Goal: Task Accomplishment & Management: Complete application form

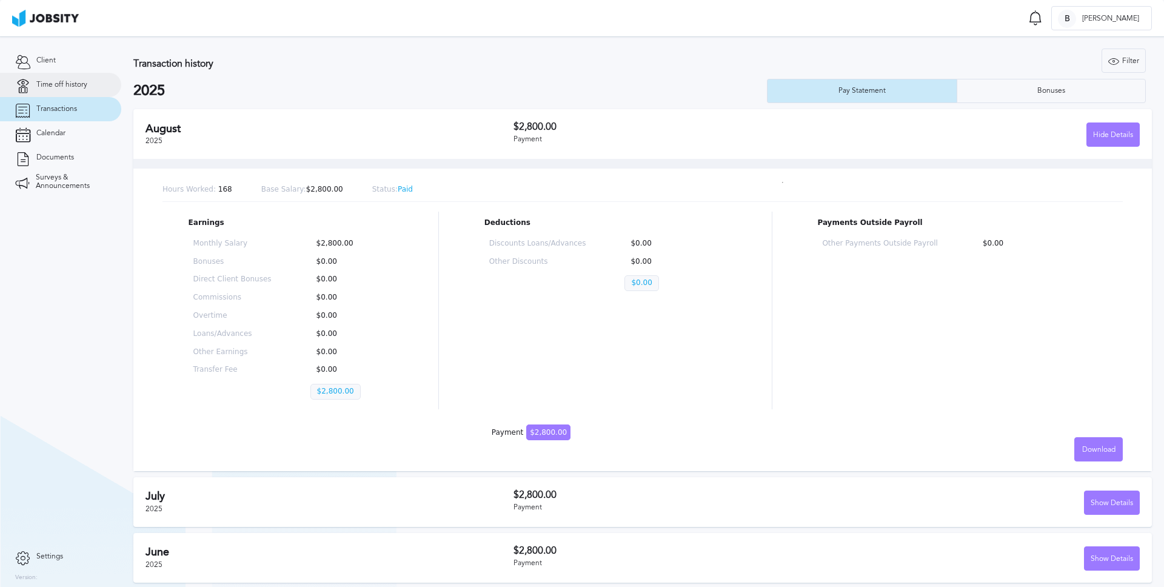
click at [61, 81] on span "Time off history" at bounding box center [61, 85] width 51 height 8
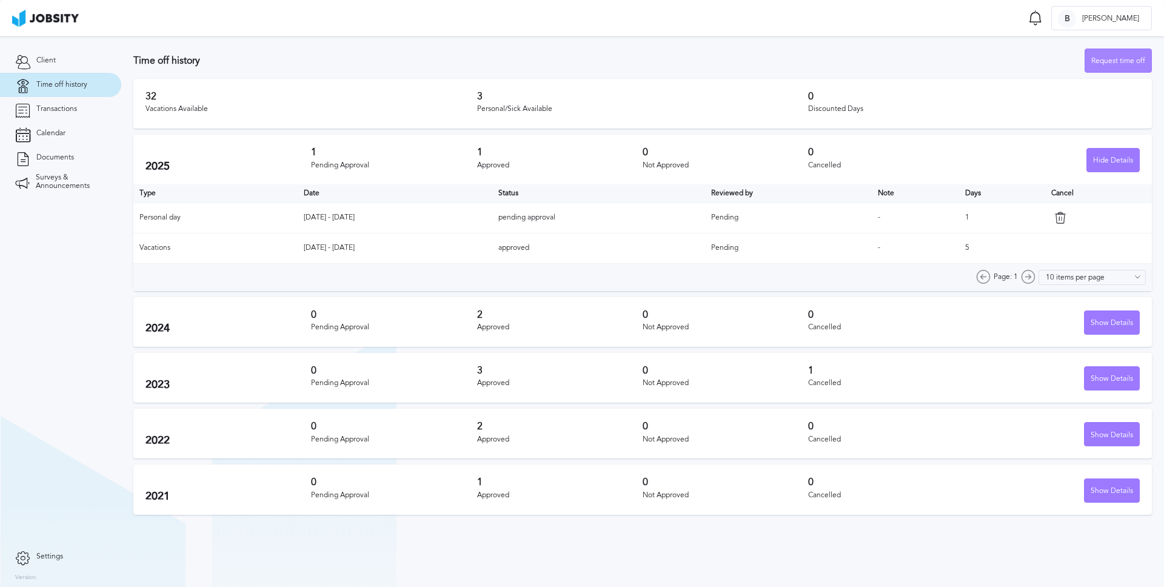
click at [1131, 60] on div "Request time off" at bounding box center [1118, 61] width 66 height 24
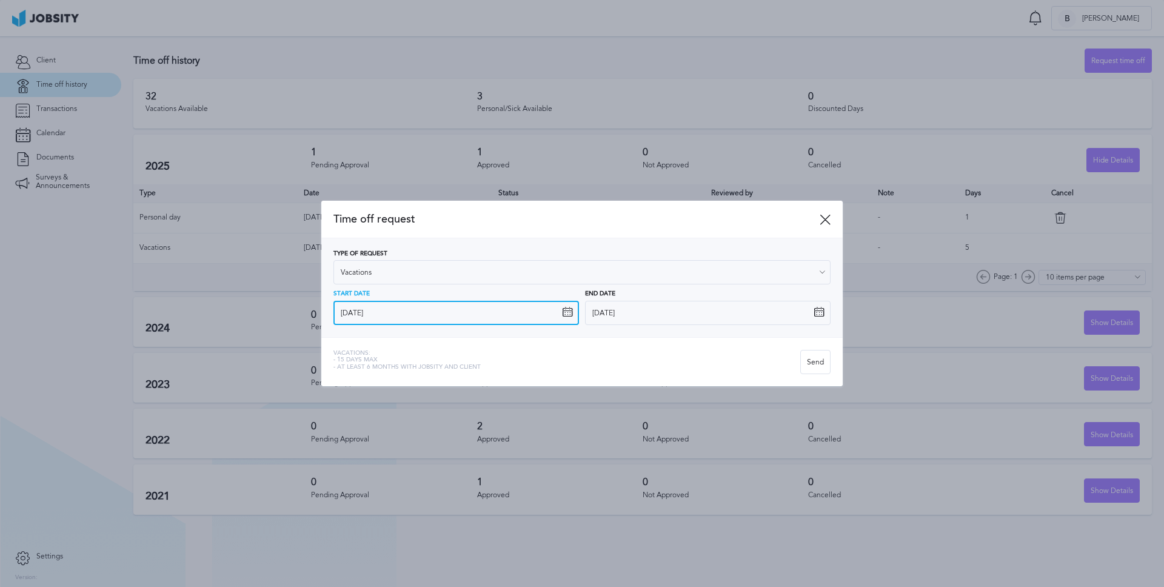
click at [398, 313] on input "[DATE]" at bounding box center [456, 313] width 246 height 24
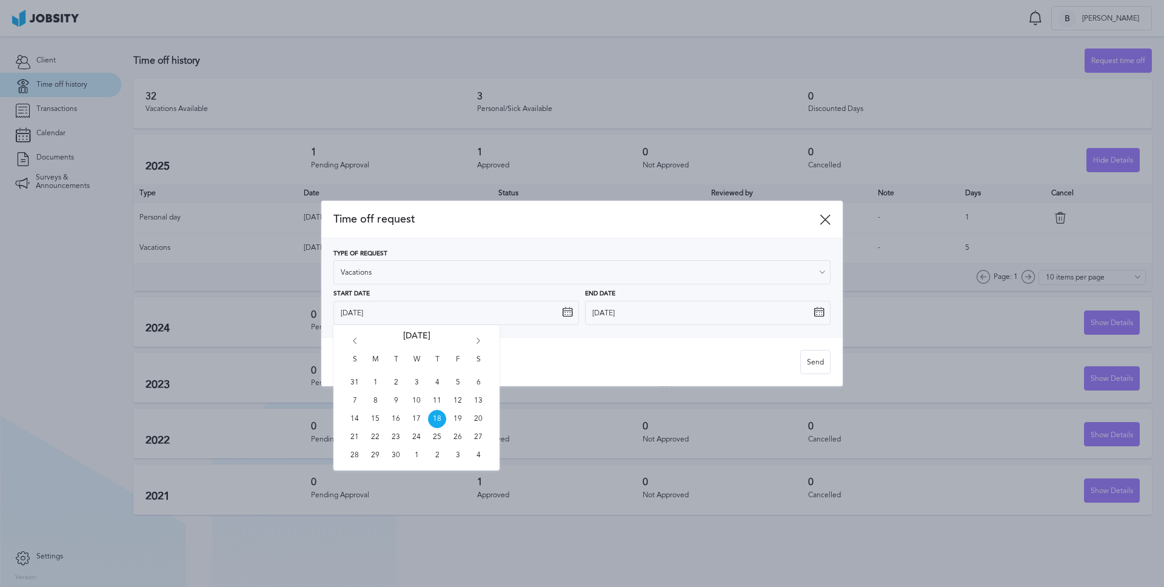
click at [478, 341] on icon "Go forward 1 month" at bounding box center [478, 343] width 11 height 11
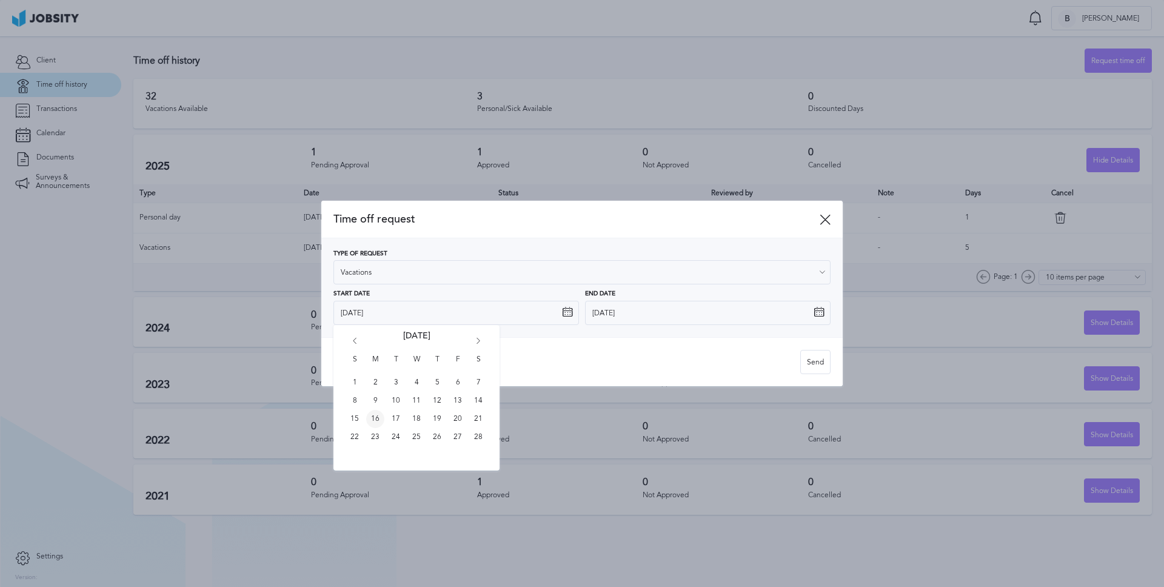
click at [378, 421] on span "16" at bounding box center [375, 419] width 18 height 18
type input "[DATE]"
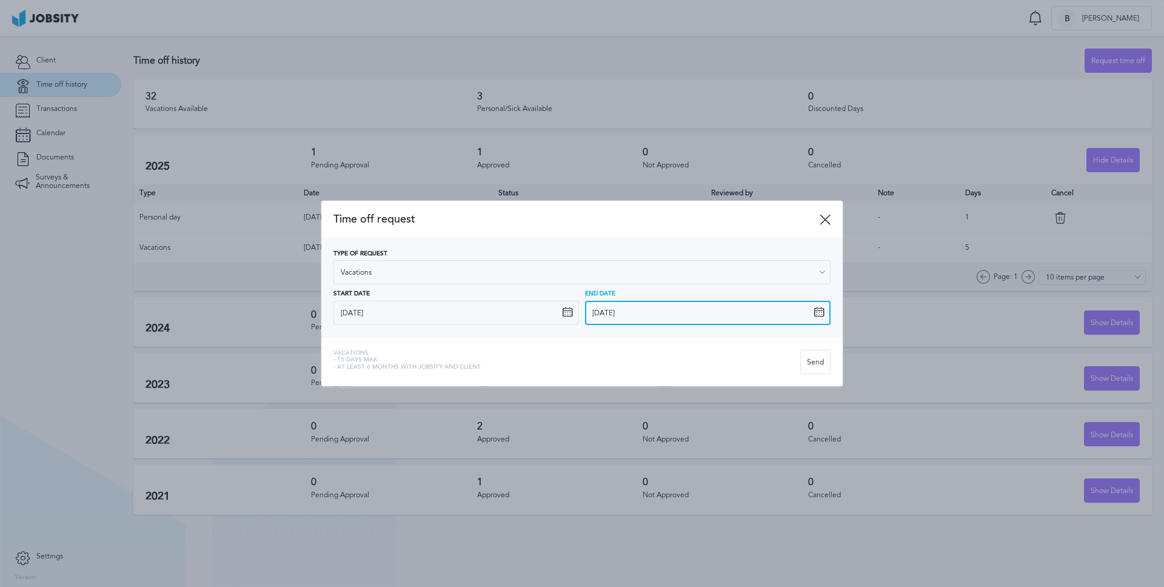
click at [646, 310] on input "[DATE]" at bounding box center [708, 313] width 246 height 24
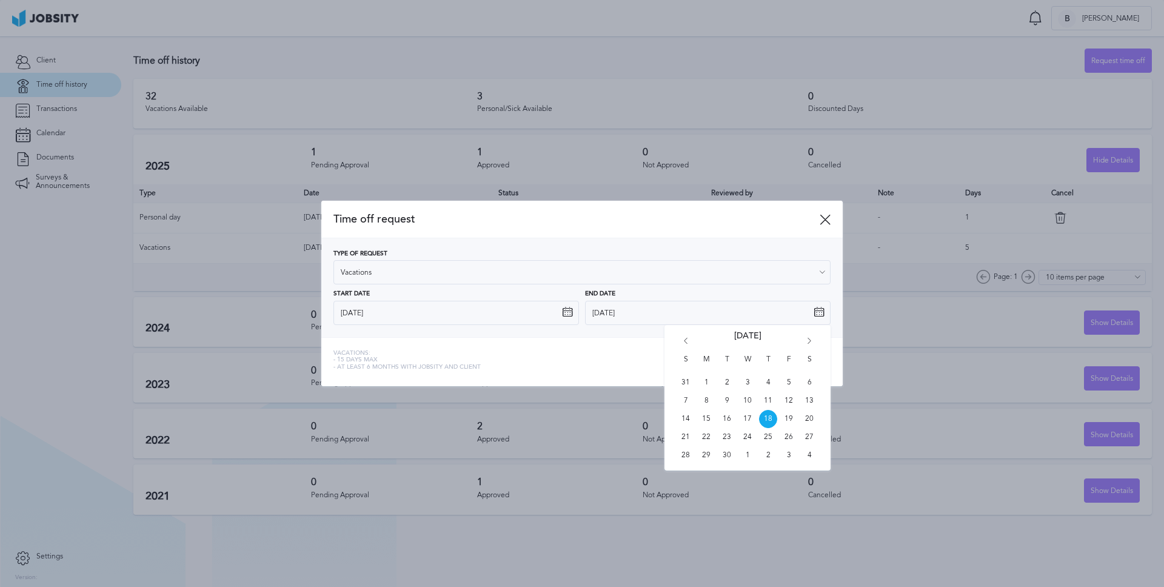
click at [810, 340] on icon "Go forward 1 month" at bounding box center [809, 343] width 11 height 11
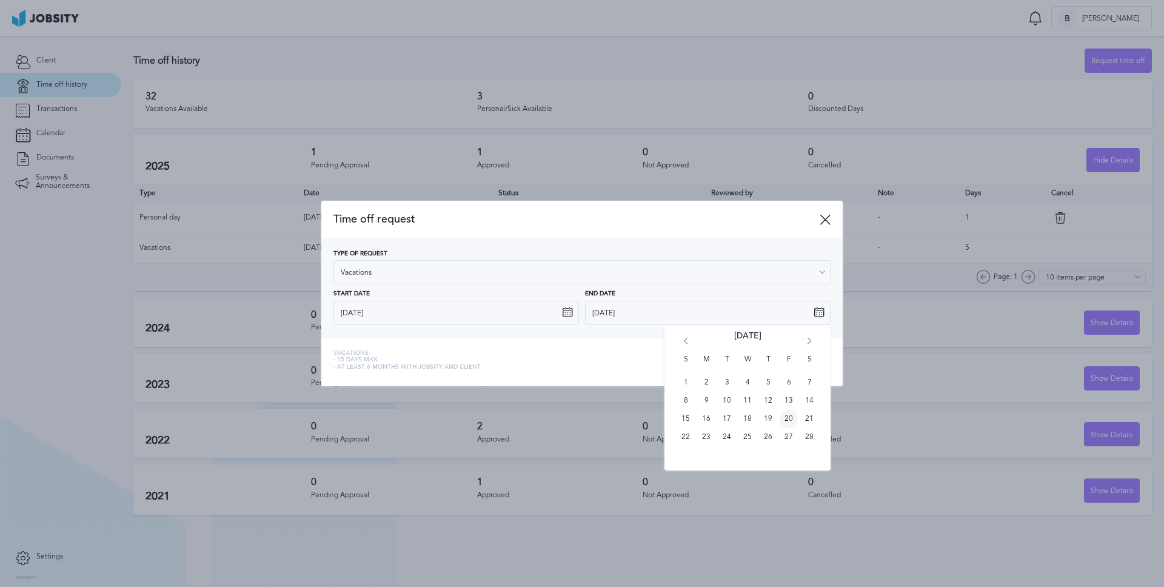
click at [786, 418] on span "20" at bounding box center [789, 419] width 18 height 18
type input "[DATE]"
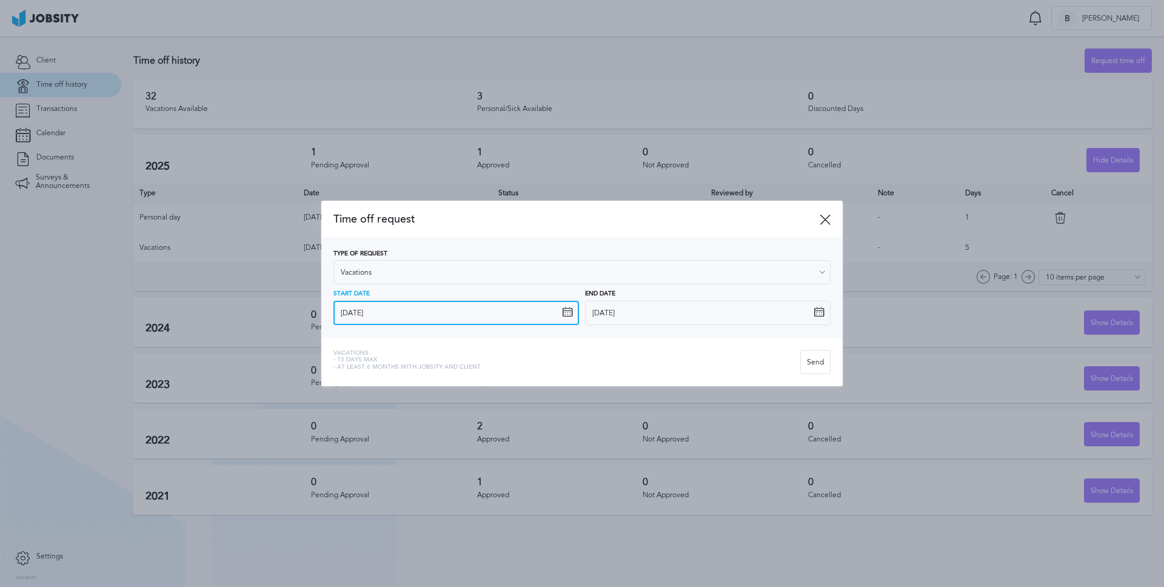
click at [410, 311] on input "[DATE]" at bounding box center [456, 313] width 246 height 24
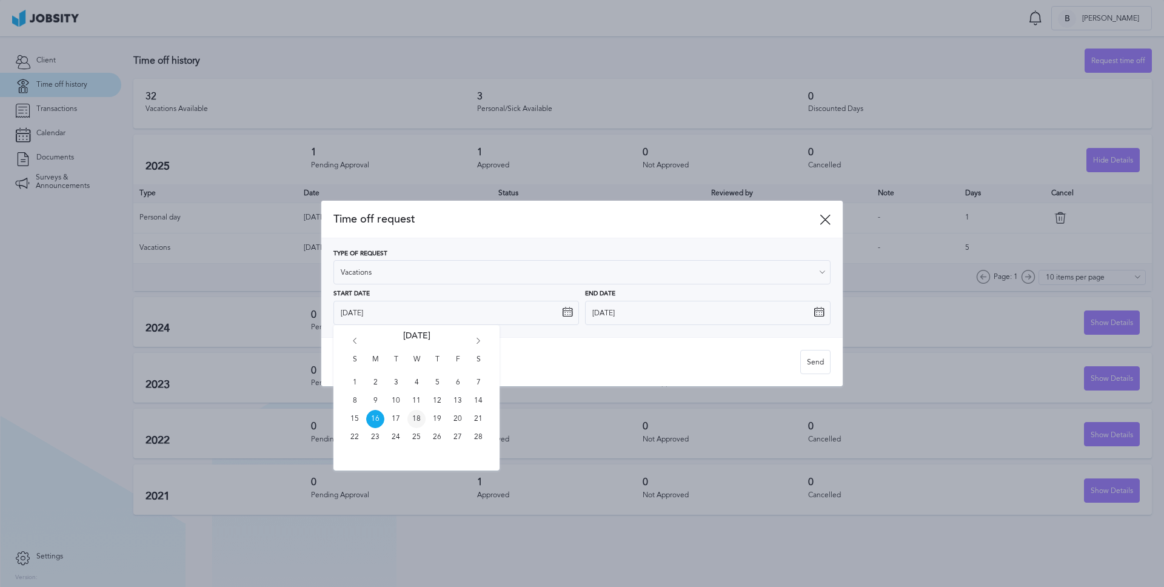
click at [415, 420] on span "18" at bounding box center [416, 419] width 18 height 18
type input "[DATE]"
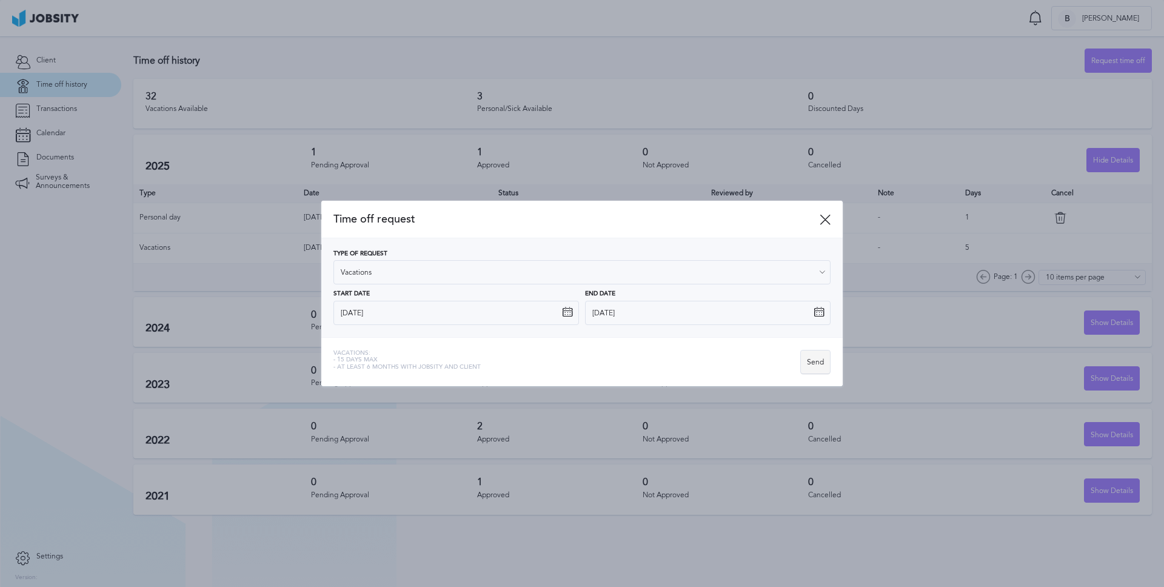
click at [816, 358] on div "Send" at bounding box center [815, 362] width 29 height 24
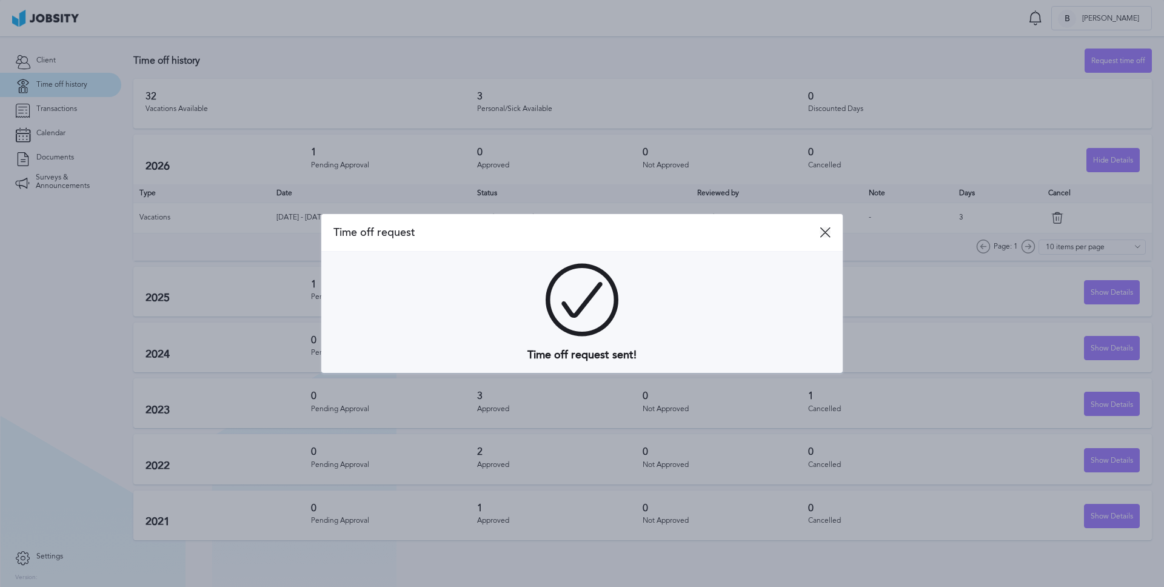
click at [823, 230] on icon at bounding box center [825, 232] width 11 height 11
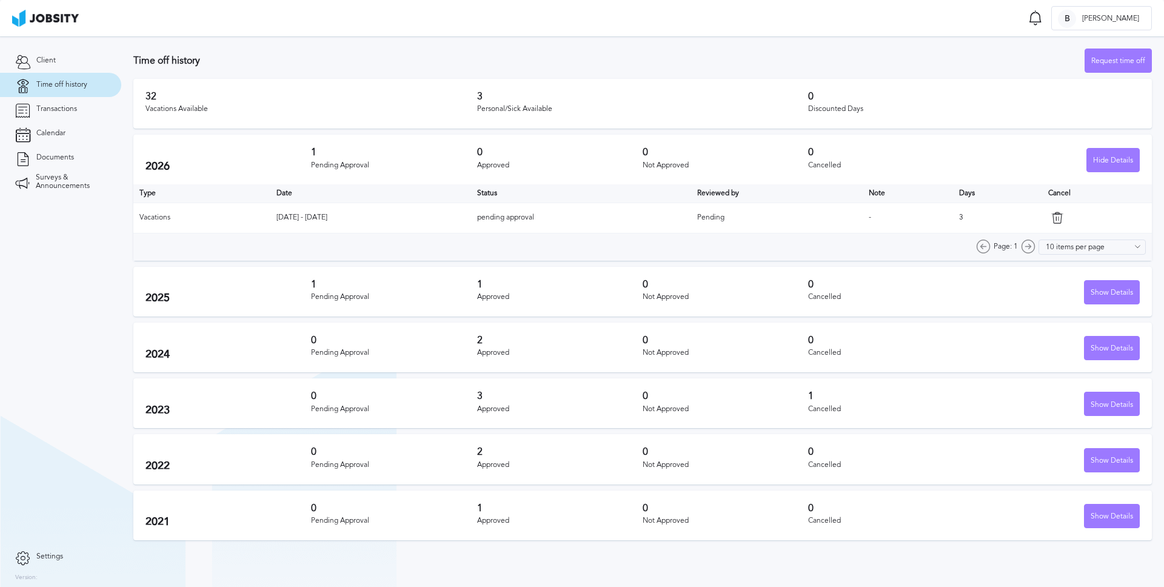
click at [742, 42] on section "Time off history Request time off 32 Vacations Available 3 Personal/Sick Availa…" at bounding box center [642, 291] width 1043 height 510
click at [495, 96] on h3 "3" at bounding box center [643, 96] width 332 height 11
click at [1106, 61] on div "Request time off" at bounding box center [1118, 61] width 66 height 24
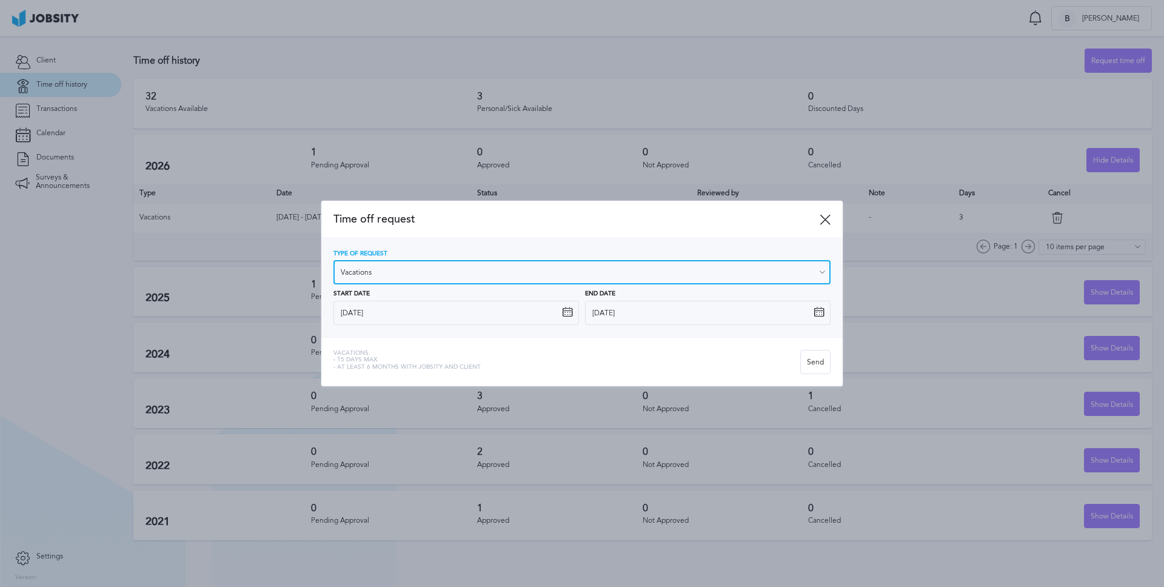
click at [435, 272] on input "Vacations" at bounding box center [581, 272] width 497 height 24
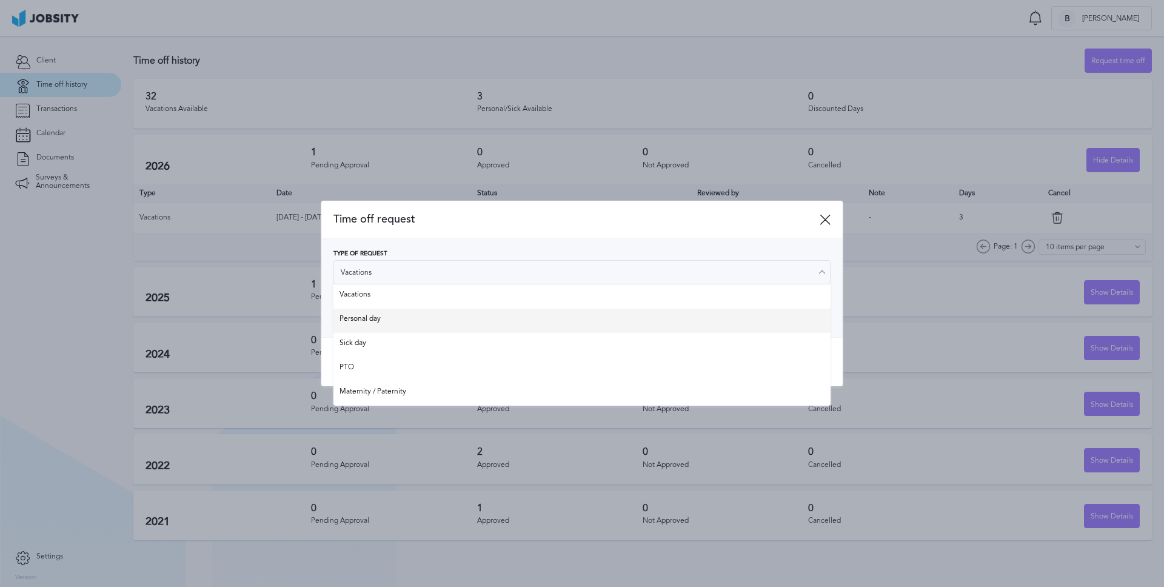
type input "Personal day"
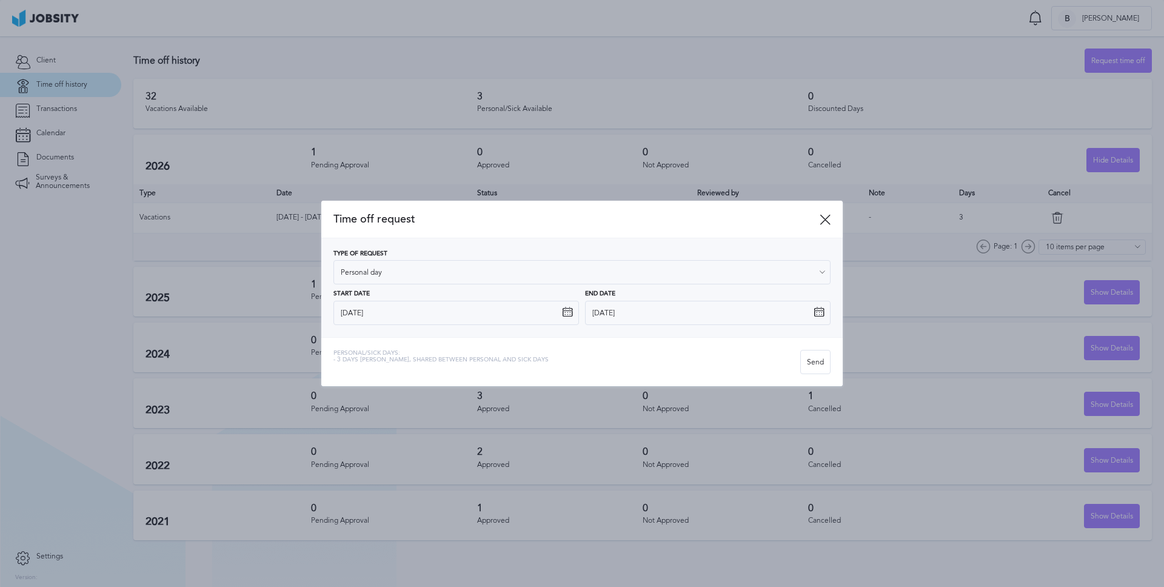
click at [392, 315] on div "Type of Request Personal day Vacations Personal day Sick day PTO Maternity / Pa…" at bounding box center [581, 287] width 497 height 75
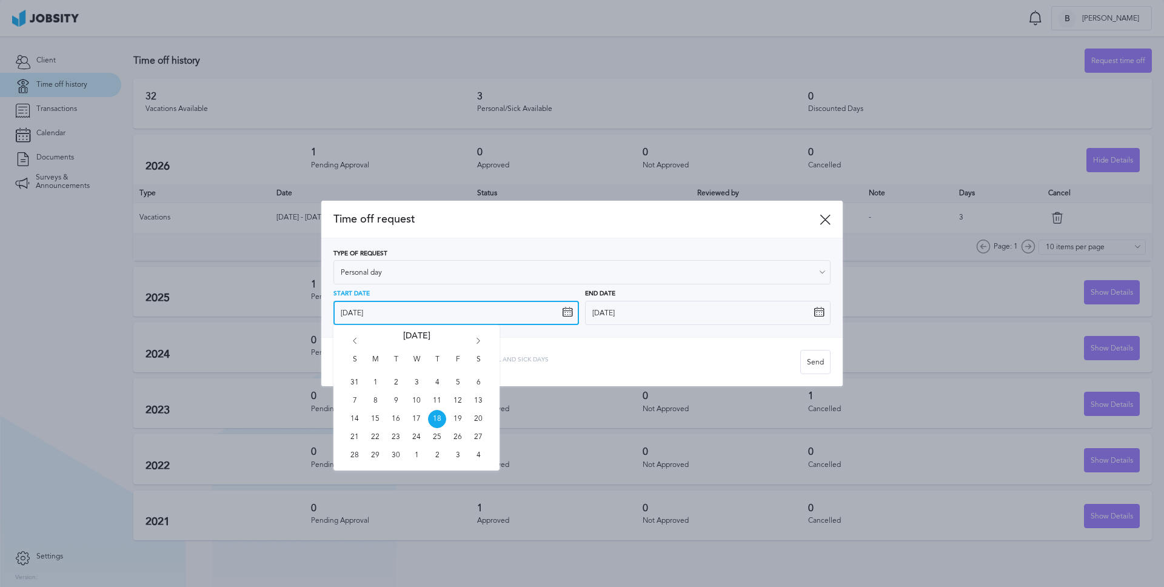
click at [391, 314] on input "[DATE]" at bounding box center [456, 313] width 246 height 24
click at [473, 340] on icon "Go forward 1 month" at bounding box center [478, 343] width 11 height 11
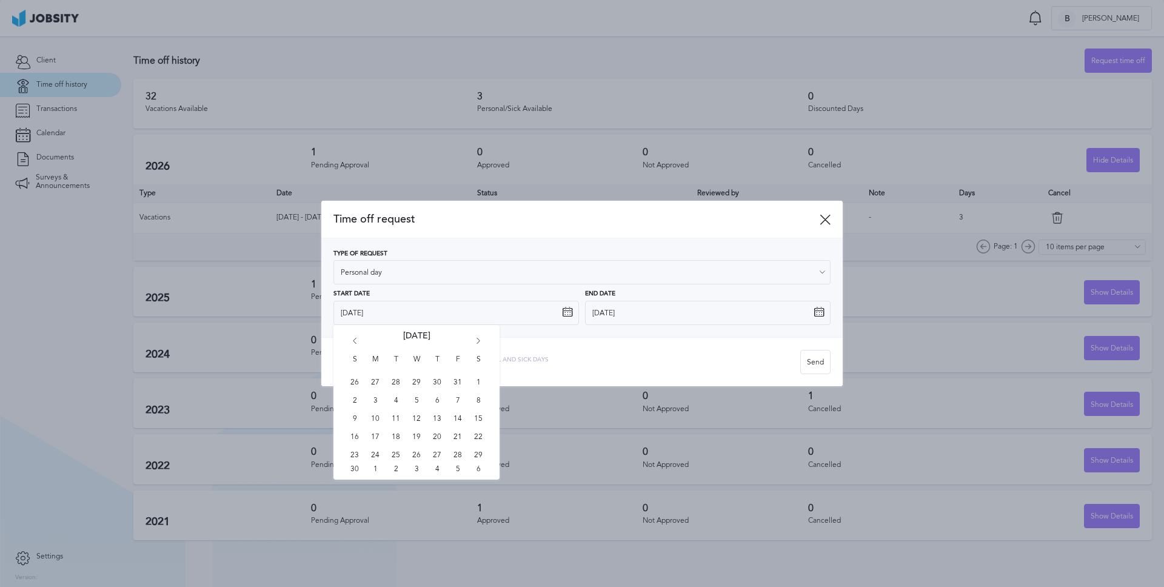
click at [473, 340] on icon "Go forward 1 month" at bounding box center [478, 343] width 11 height 11
click at [454, 395] on span "13" at bounding box center [458, 401] width 18 height 18
type input "[DATE]"
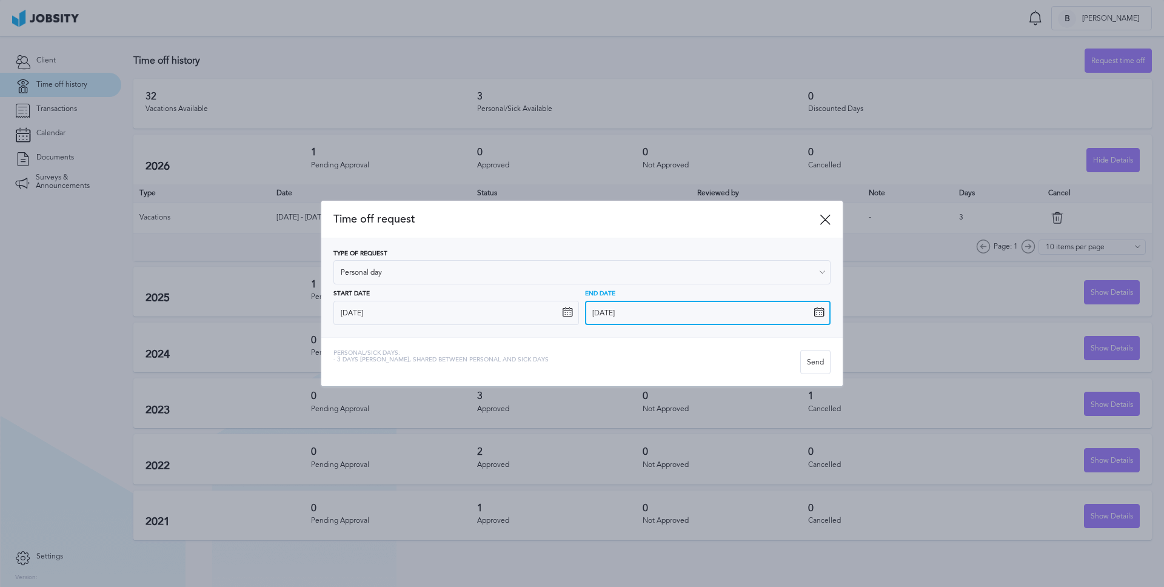
click at [647, 312] on input "[DATE]" at bounding box center [708, 313] width 246 height 24
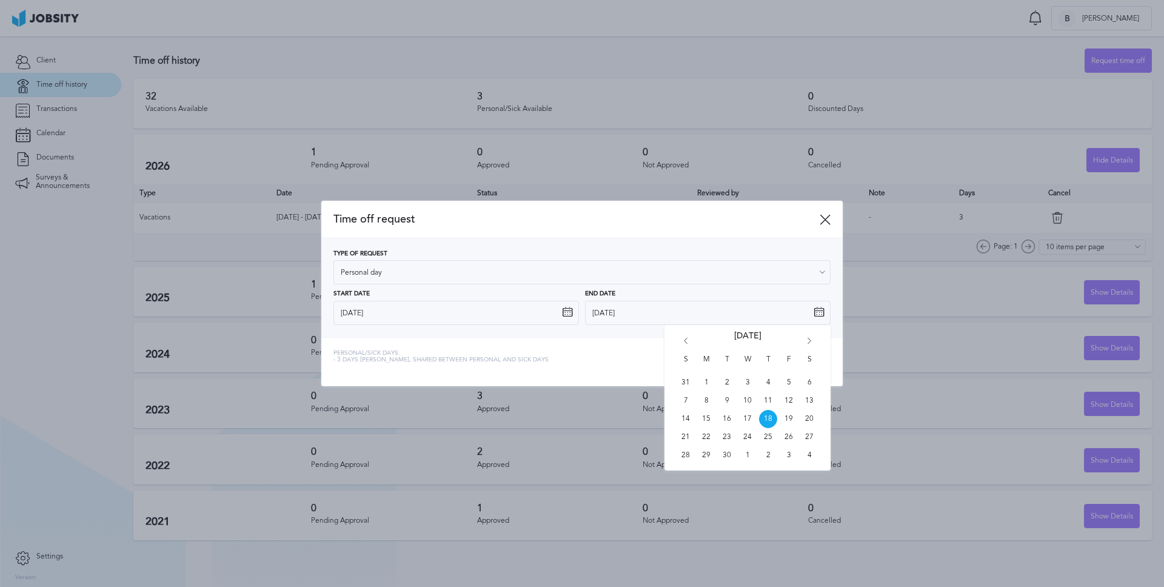
click at [813, 341] on icon "Go forward 1 month" at bounding box center [809, 343] width 11 height 11
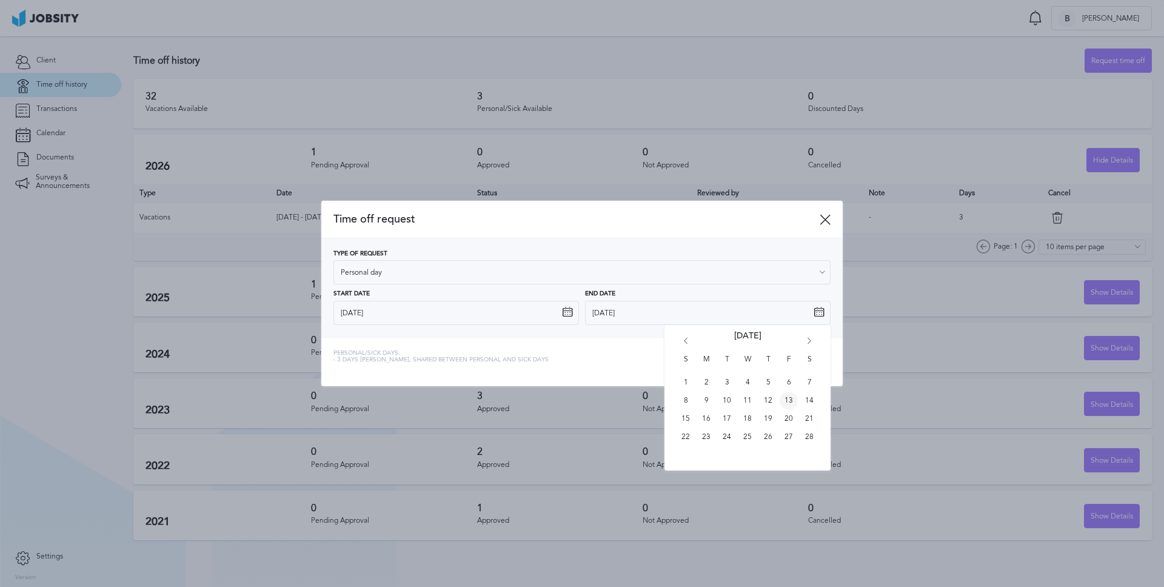
click at [784, 393] on span "13" at bounding box center [789, 401] width 18 height 18
type input "[DATE]"
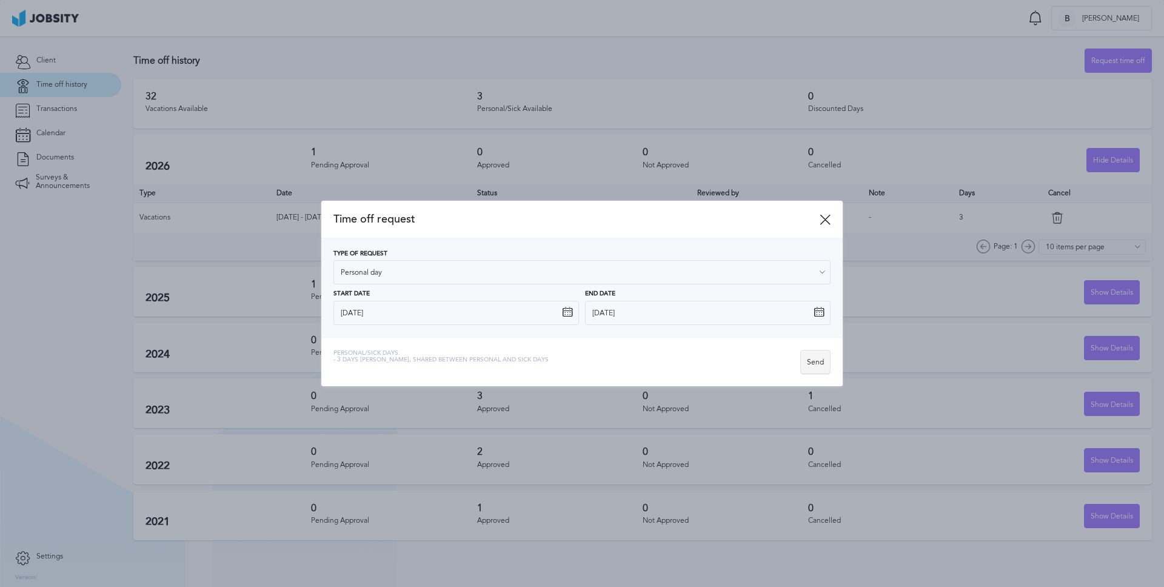
click at [820, 363] on div "Send" at bounding box center [815, 362] width 29 height 24
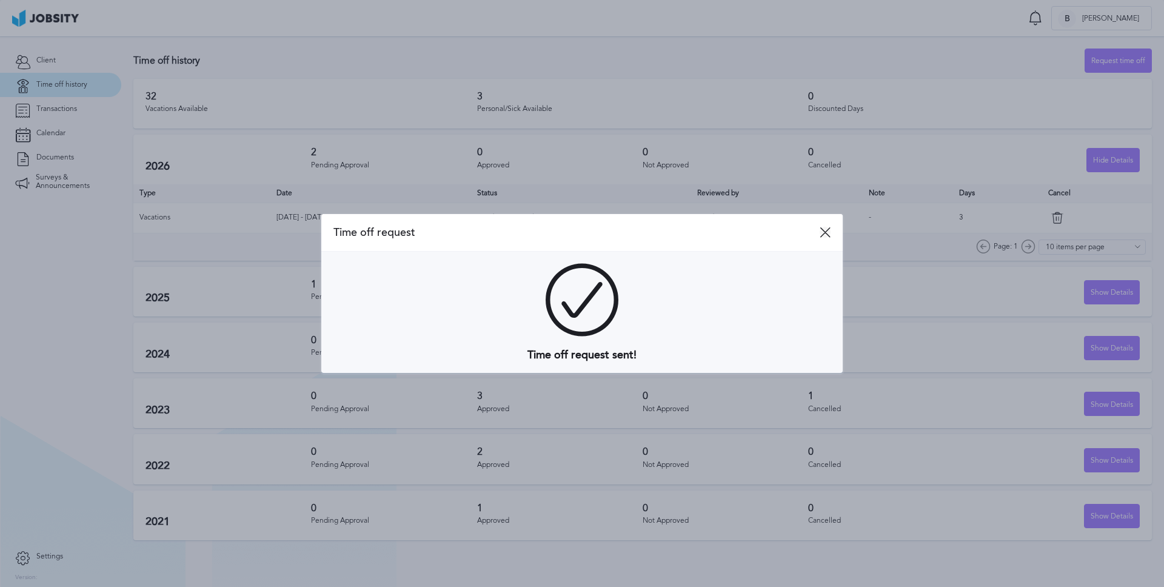
click at [826, 233] on icon at bounding box center [825, 232] width 11 height 11
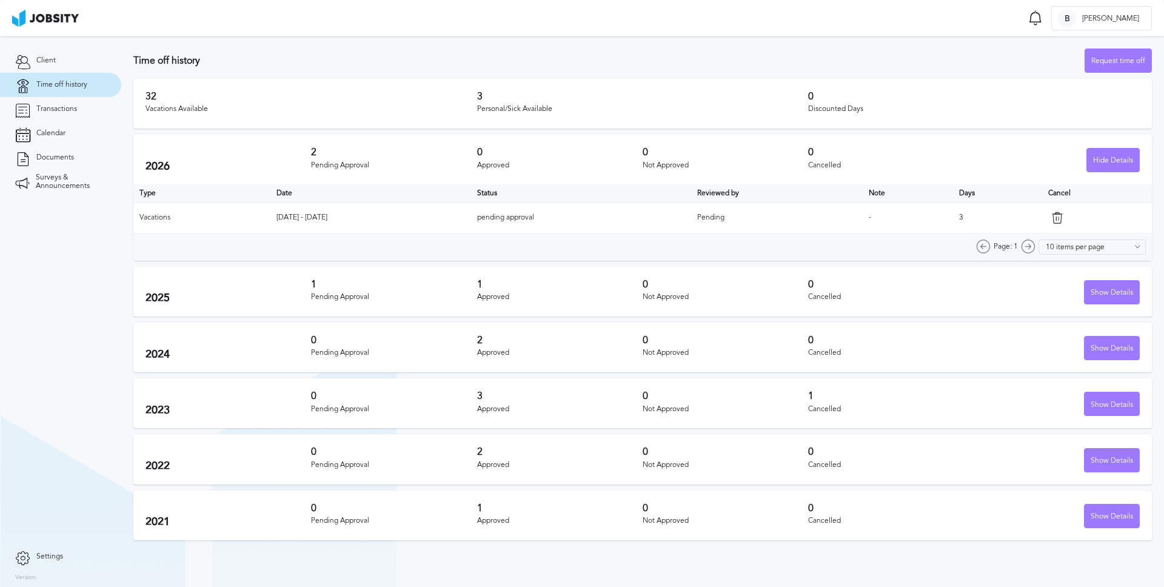
click at [331, 293] on div "Pending Approval" at bounding box center [394, 297] width 166 height 8
click at [1098, 299] on div "Show Details" at bounding box center [1112, 293] width 55 height 24
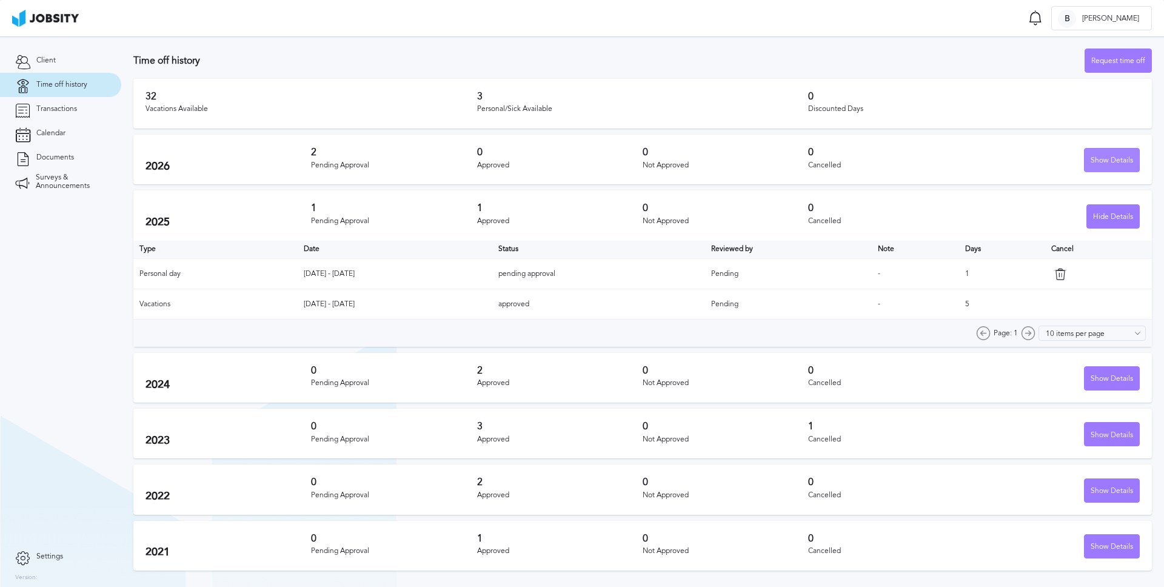
click at [1117, 153] on div "Show Details" at bounding box center [1112, 161] width 55 height 24
